Goal: Browse casually

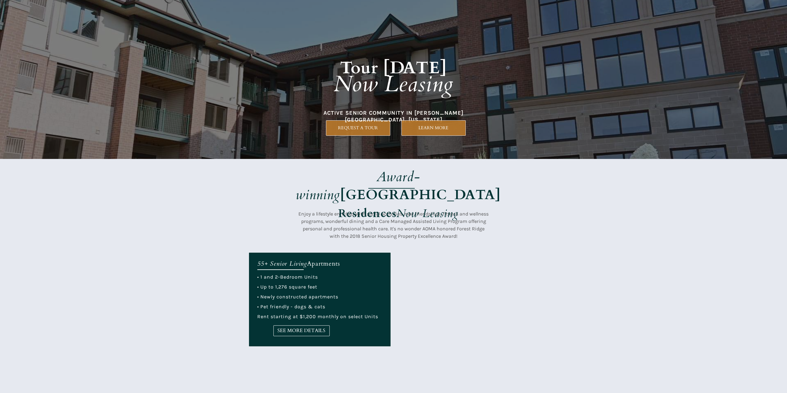
click at [582, 156] on div at bounding box center [393, 79] width 787 height 159
click at [430, 186] on strong "[GEOGRAPHIC_DATA]" at bounding box center [420, 195] width 161 height 19
click at [348, 237] on span "Enjoy a lifestyle enriched with social activities, new friendships, fitness and…" at bounding box center [394, 225] width 190 height 28
click at [414, 206] on em "Now Leasing" at bounding box center [428, 213] width 62 height 15
click at [404, 223] on span "Enjoy a lifestyle enriched with social activities, new friendships, fitness and…" at bounding box center [394, 225] width 190 height 28
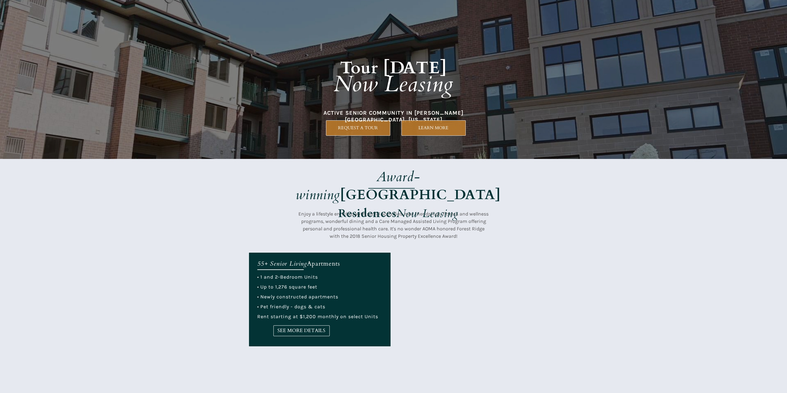
click at [400, 213] on span "Enjoy a lifestyle enriched with social activities, new friendships, fitness and…" at bounding box center [394, 225] width 190 height 28
click at [394, 206] on strong "Residences" at bounding box center [367, 213] width 58 height 15
click at [415, 187] on h1 "Award-winning Forest Ridge Residences Now Leasing" at bounding box center [398, 197] width 243 height 54
click at [365, 159] on div at bounding box center [394, 79] width 290 height 159
click at [305, 215] on p "Enjoy a lifestyle enriched with social activities, new friendships, fitness and…" at bounding box center [394, 225] width 191 height 30
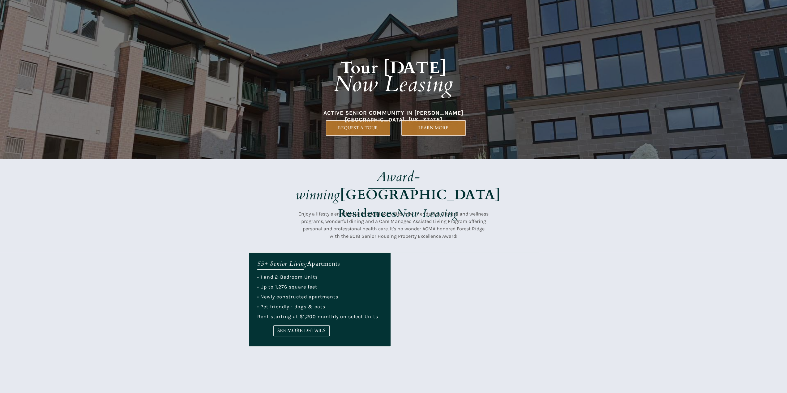
click at [371, 247] on div at bounding box center [394, 205] width 290 height 93
click at [421, 223] on span "Enjoy a lifestyle enriched with social activities, new friendships, fitness and…" at bounding box center [394, 225] width 190 height 28
click at [393, 208] on div at bounding box center [394, 205] width 290 height 93
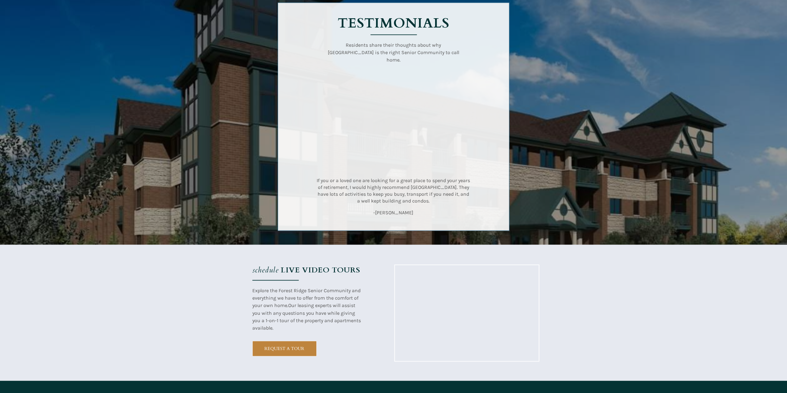
scroll to position [897, 0]
